Goal: Information Seeking & Learning: Stay updated

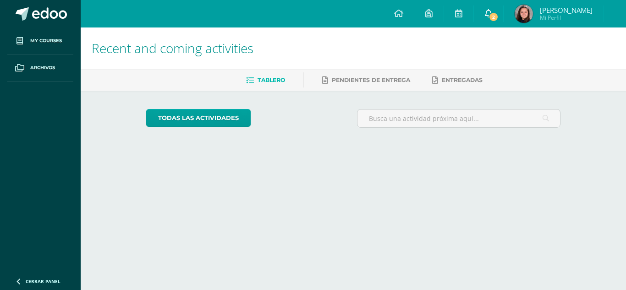
click at [492, 9] on span at bounding box center [488, 14] width 7 height 10
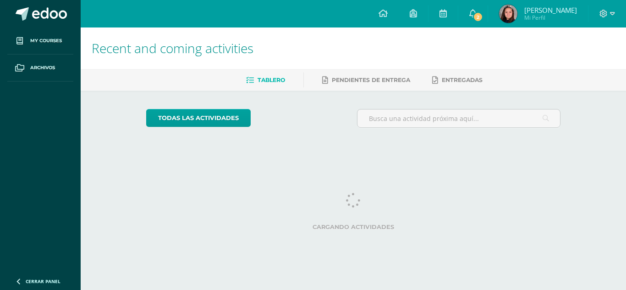
click at [529, 5] on span "Helen Andrea Mi Perfil" at bounding box center [538, 14] width 82 height 18
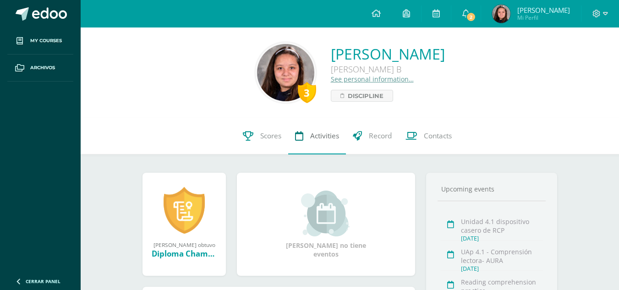
click at [311, 131] on span "Activities" at bounding box center [324, 136] width 29 height 10
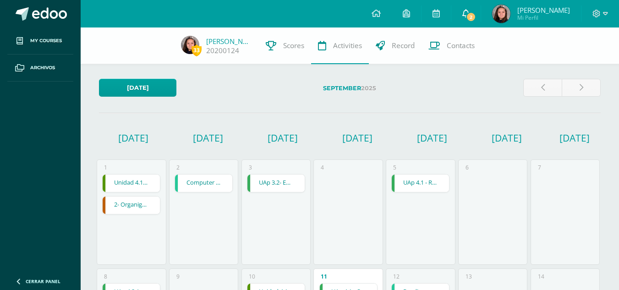
click at [476, 14] on span "2" at bounding box center [471, 17] width 10 height 10
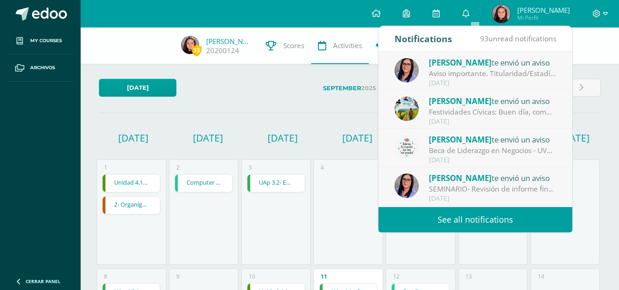
click at [483, 116] on div "Festividades Cívicas: Buen día, compartimos la información relacionada con las …" at bounding box center [492, 112] width 127 height 11
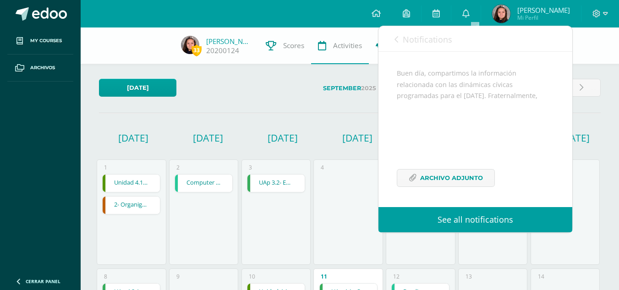
scroll to position [92, 0]
click at [466, 184] on span "Archivo Adjunto" at bounding box center [451, 177] width 63 height 17
click at [424, 37] on span "Notifications" at bounding box center [427, 39] width 49 height 11
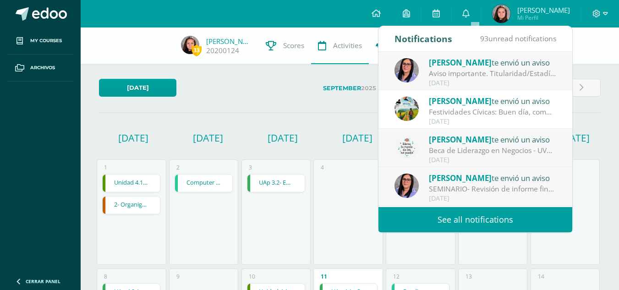
click at [447, 67] on span "[PERSON_NAME]" at bounding box center [460, 62] width 63 height 11
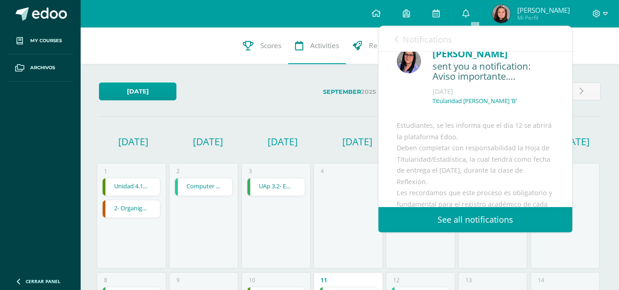
scroll to position [0, 0]
